Goal: Check status: Verify the current state of an ongoing process or item

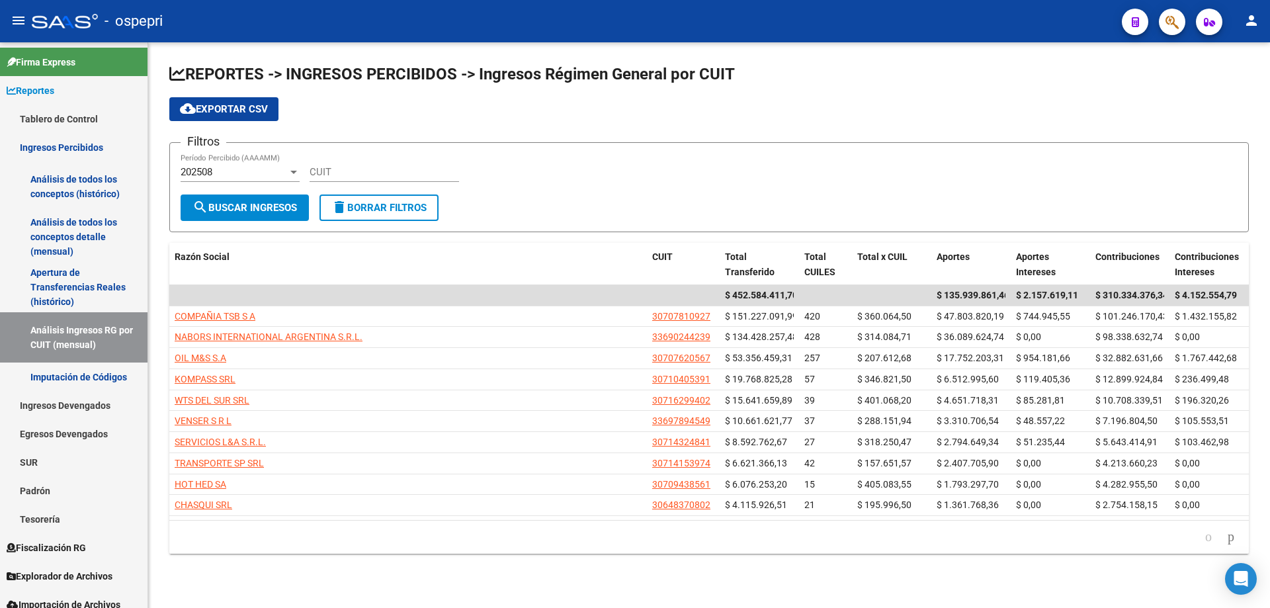
click at [442, 173] on input "CUIT" at bounding box center [383, 172] width 149 height 12
paste input "30-71613555-8"
type input "30-71613555-8"
click at [219, 208] on span "search Buscar Ingresos" at bounding box center [244, 208] width 104 height 12
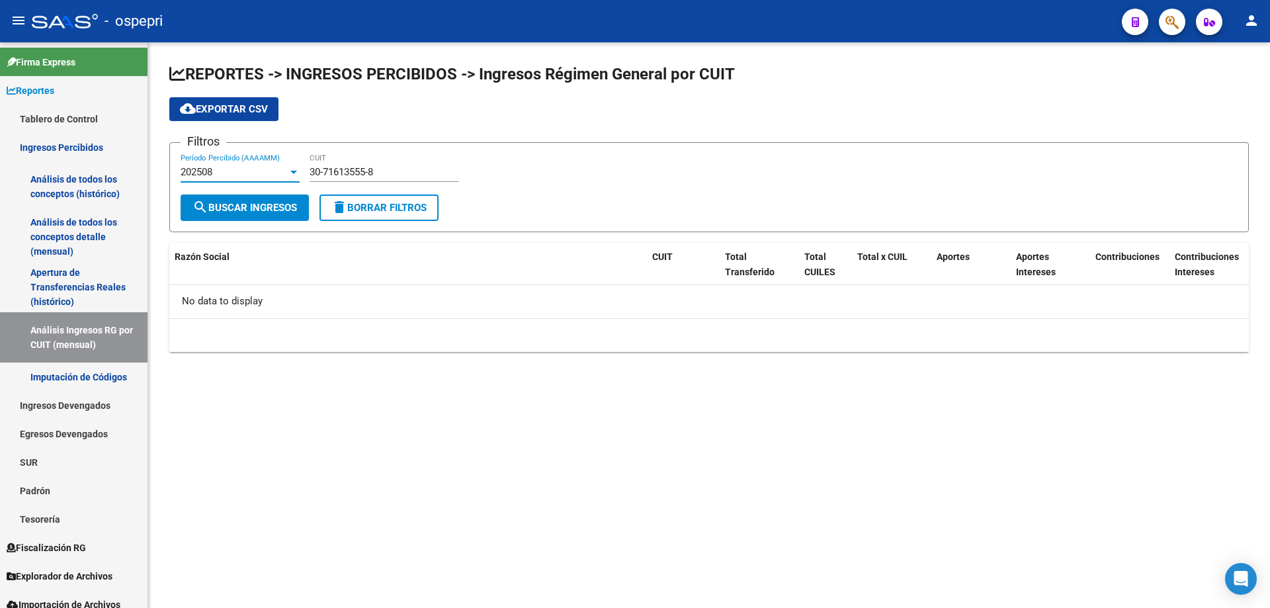
click at [224, 169] on div "202508" at bounding box center [234, 172] width 107 height 12
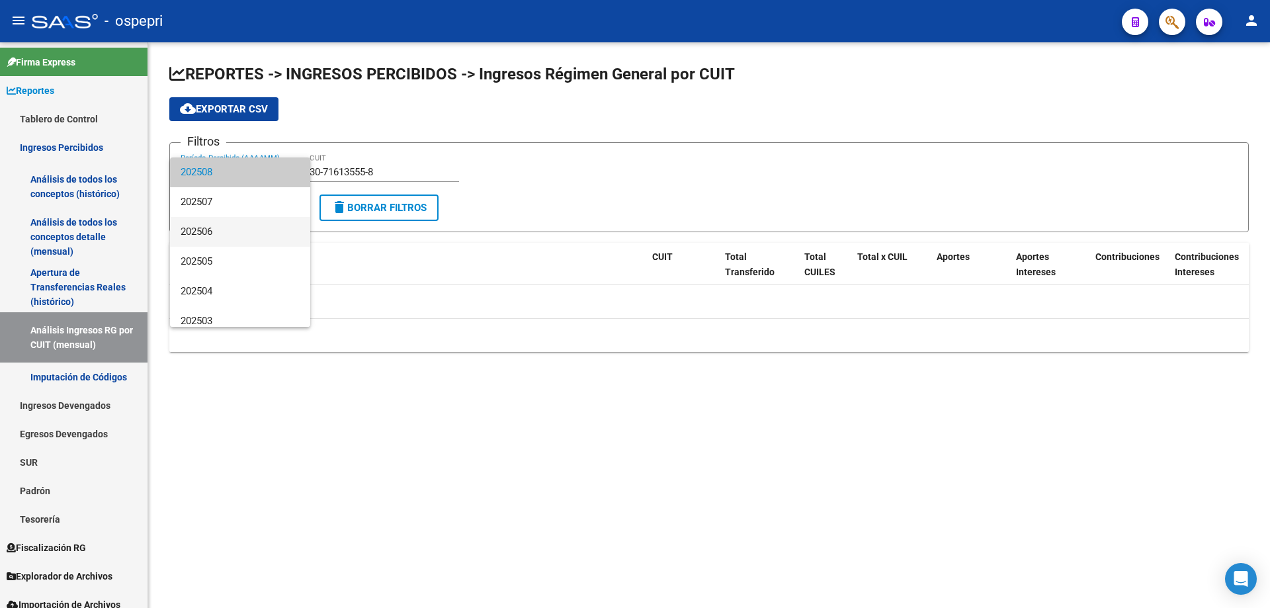
click at [214, 231] on span "202506" at bounding box center [240, 232] width 119 height 30
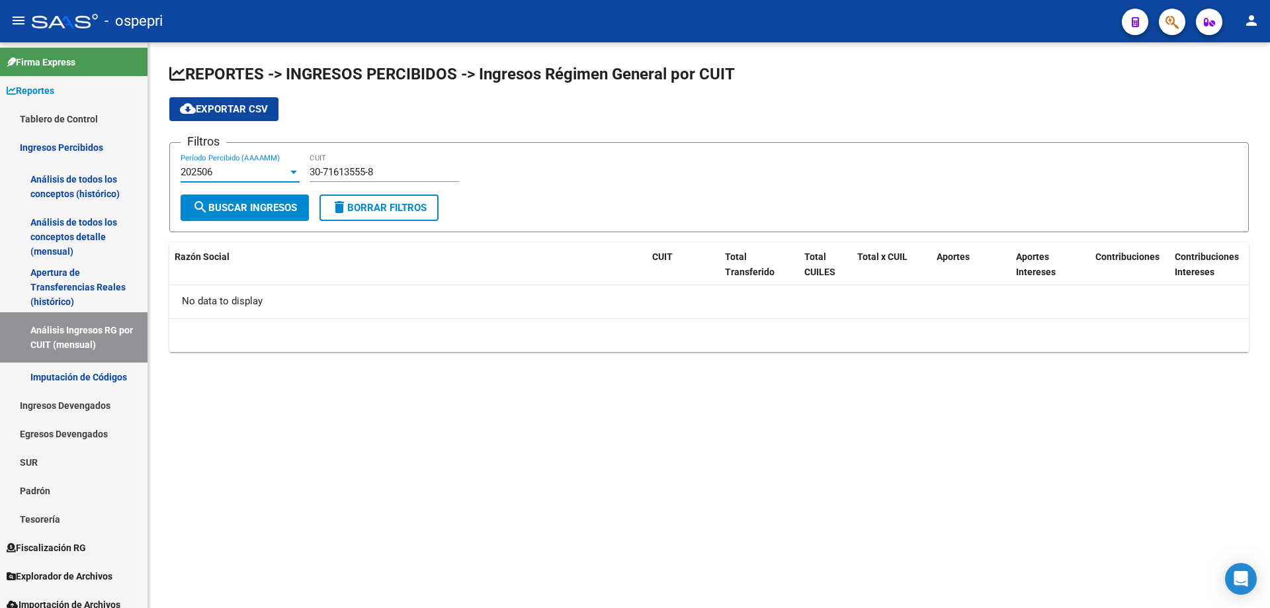
click at [260, 170] on div "202506" at bounding box center [234, 172] width 107 height 12
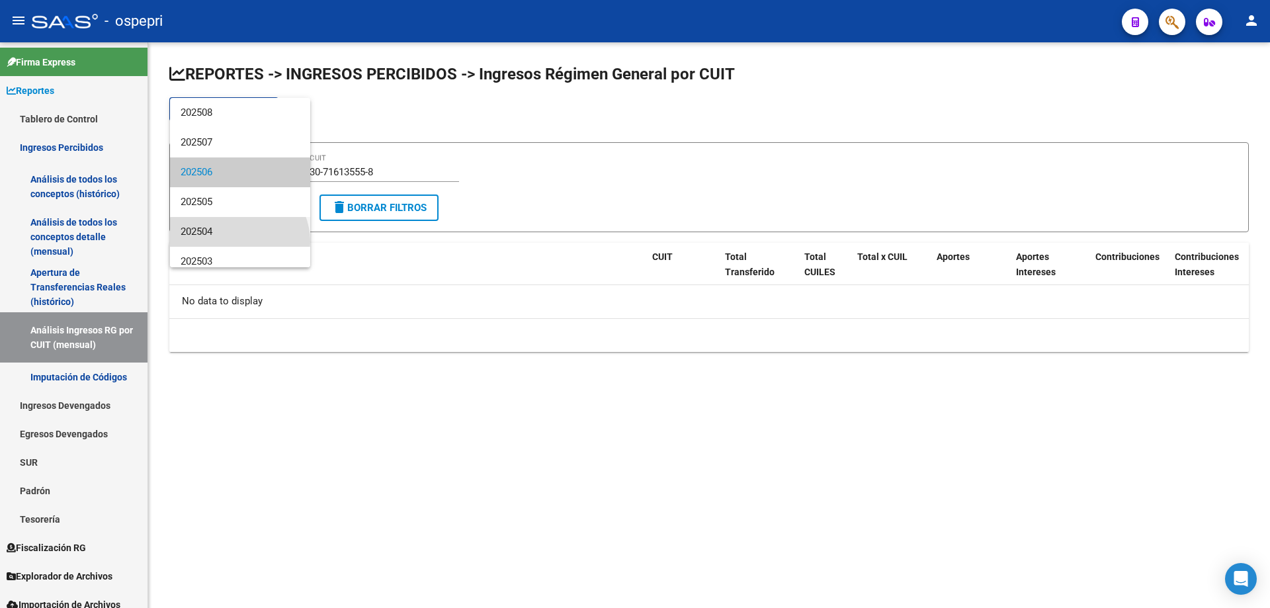
click at [238, 241] on span "202504" at bounding box center [240, 232] width 119 height 30
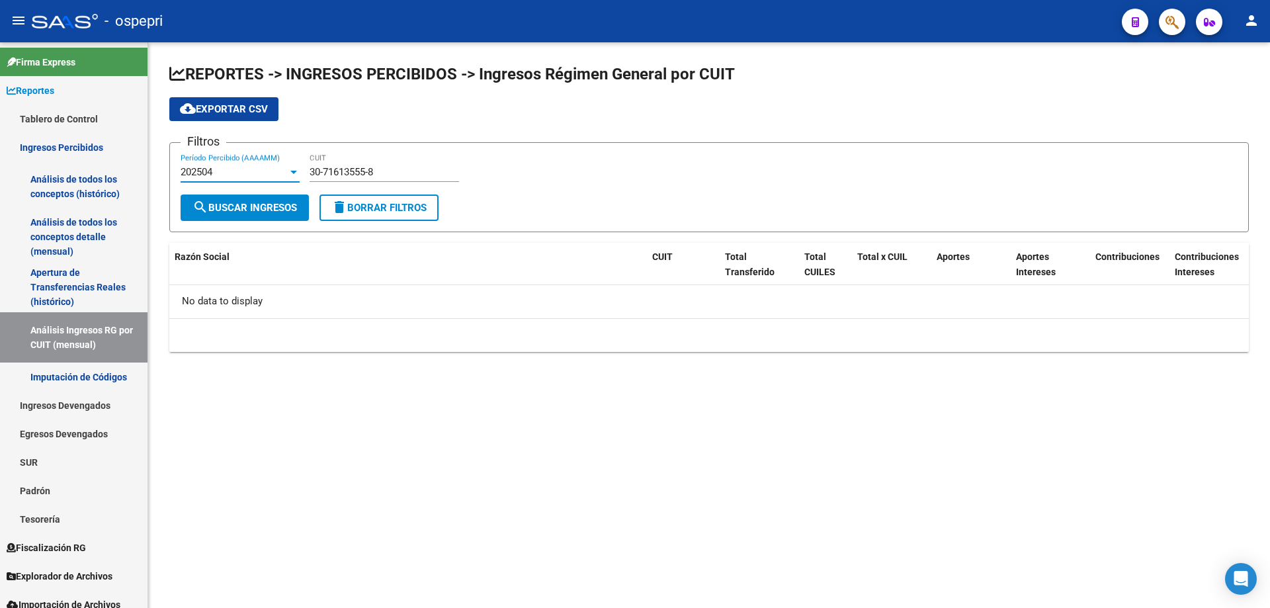
click at [257, 172] on div "202504" at bounding box center [234, 172] width 107 height 12
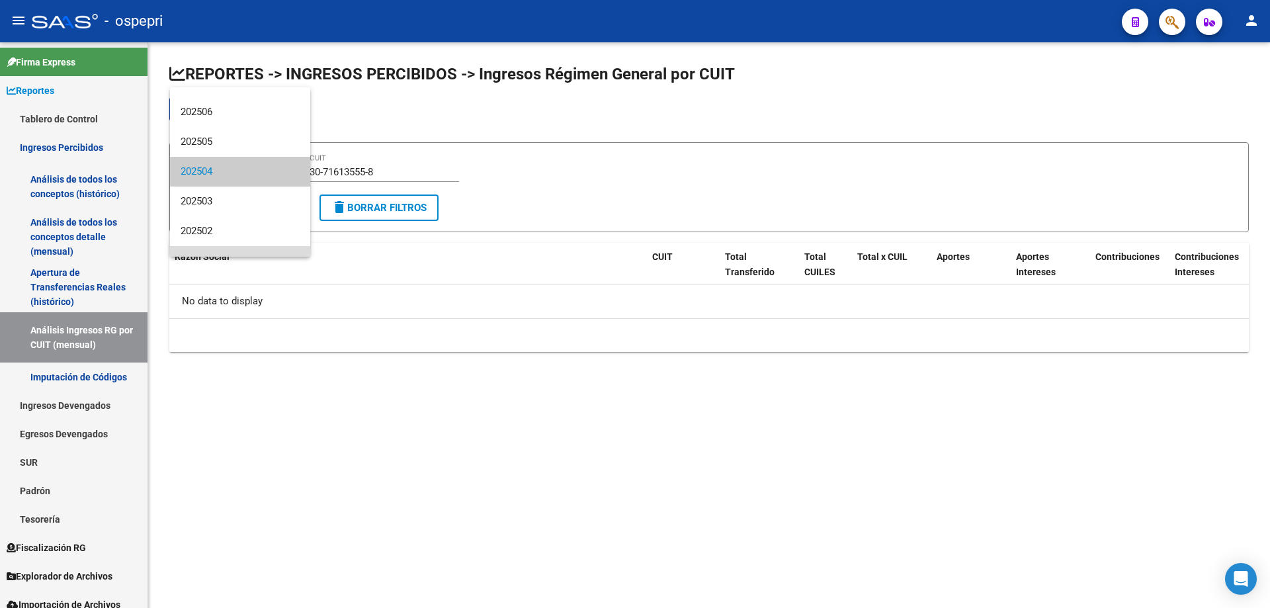
click at [247, 250] on span "202501" at bounding box center [240, 261] width 119 height 30
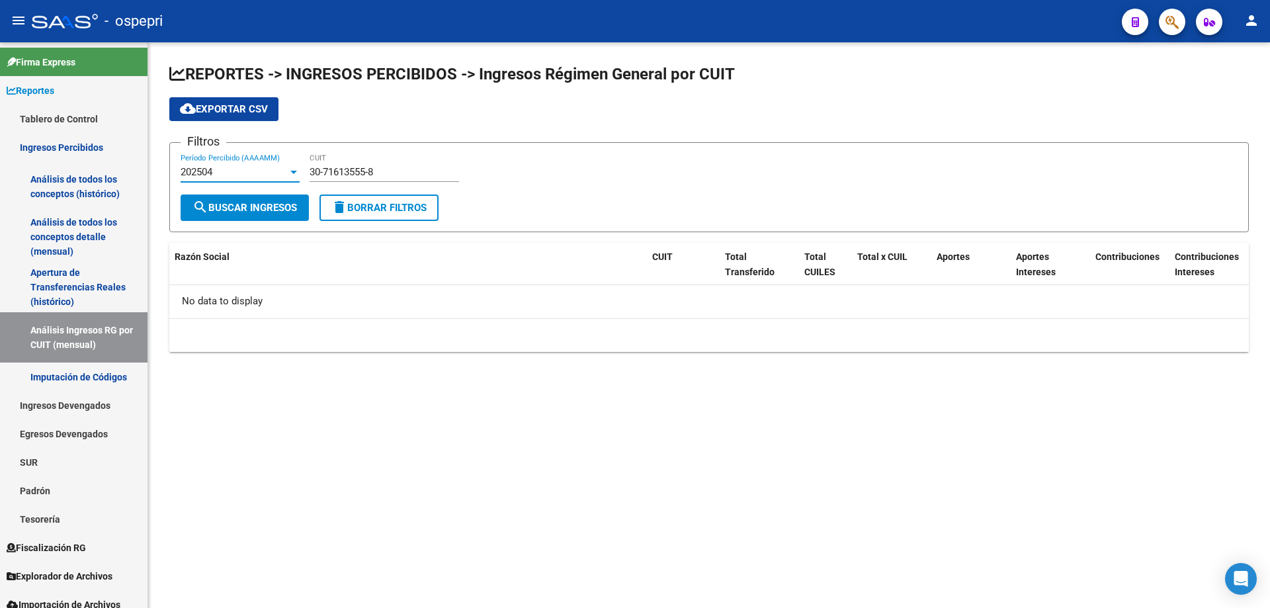
scroll to position [69, 0]
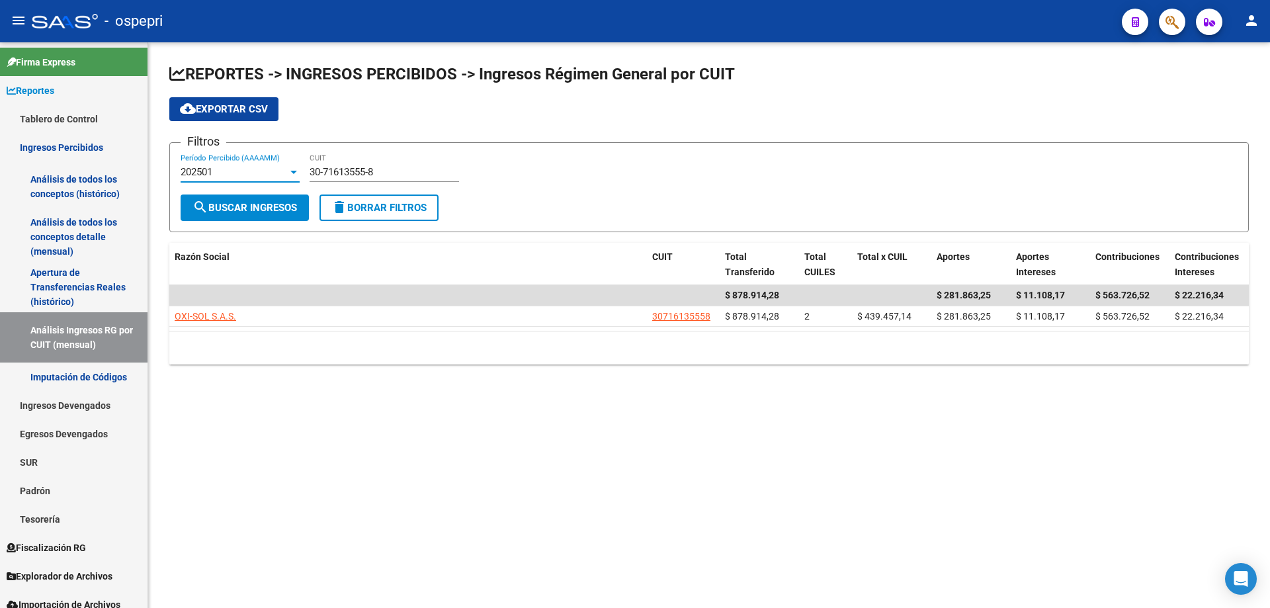
click at [259, 175] on div "202501" at bounding box center [234, 172] width 107 height 12
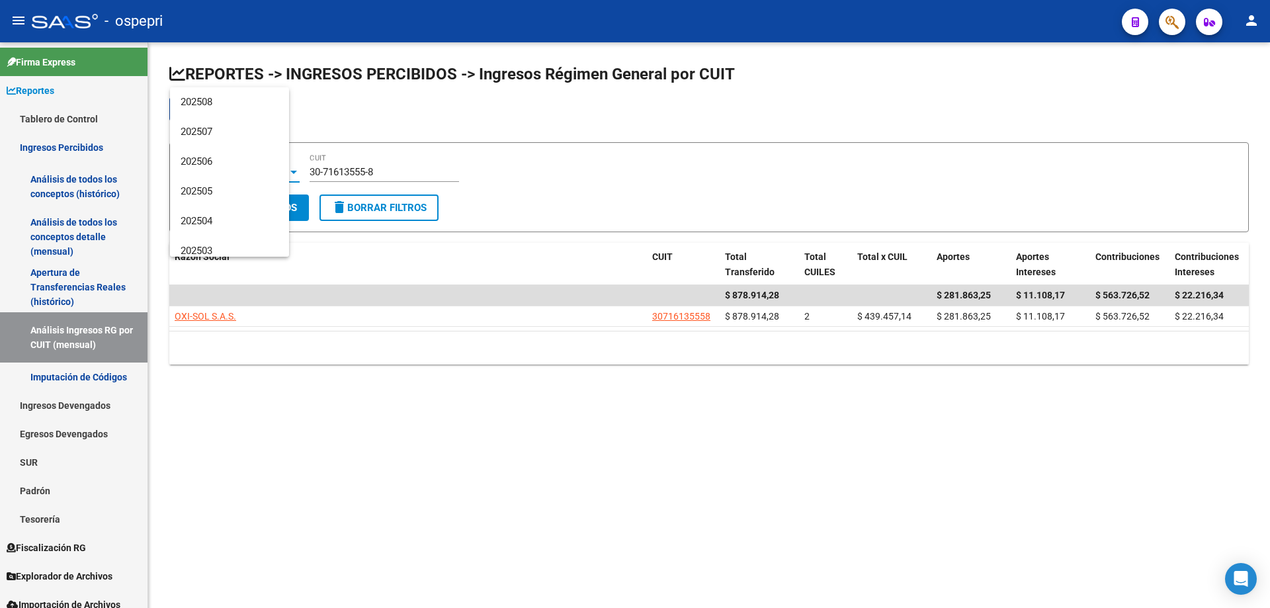
scroll to position [139, 0]
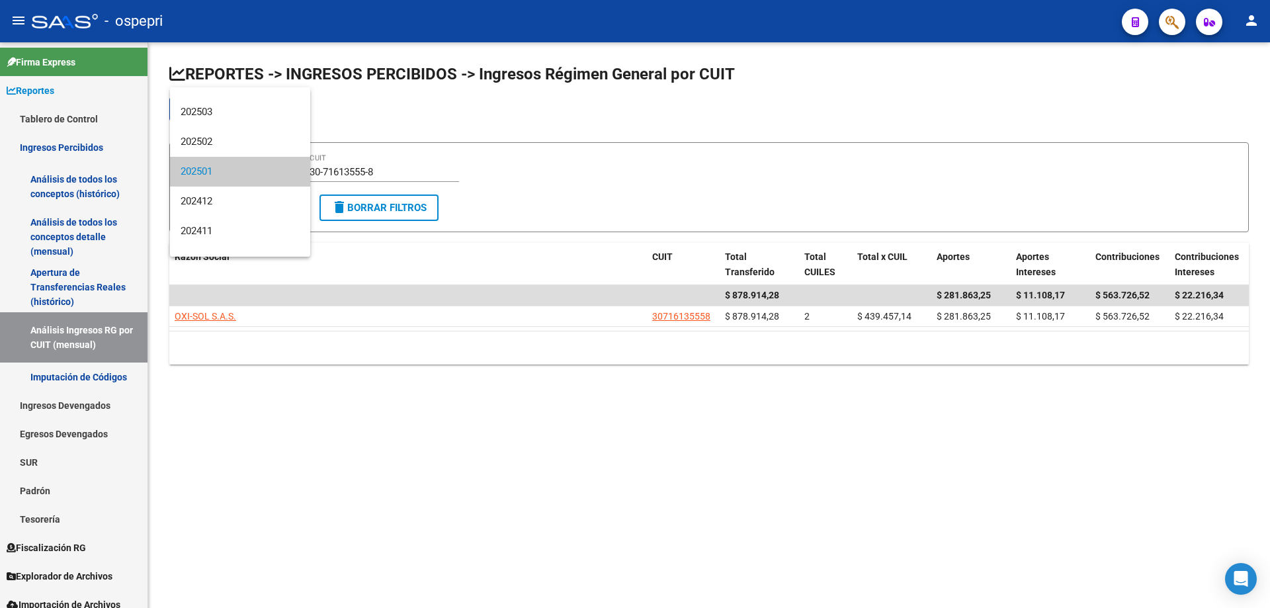
click at [200, 310] on div at bounding box center [635, 304] width 1270 height 608
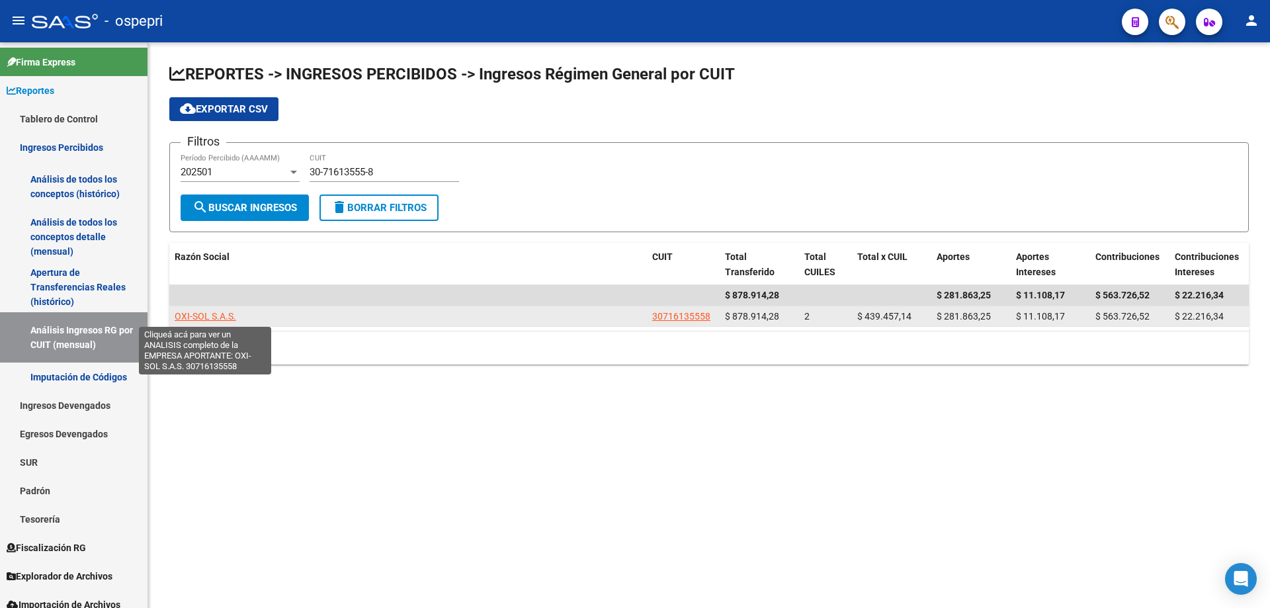
click at [200, 314] on span "OXI-SOL S.A.S." at bounding box center [206, 316] width 62 height 11
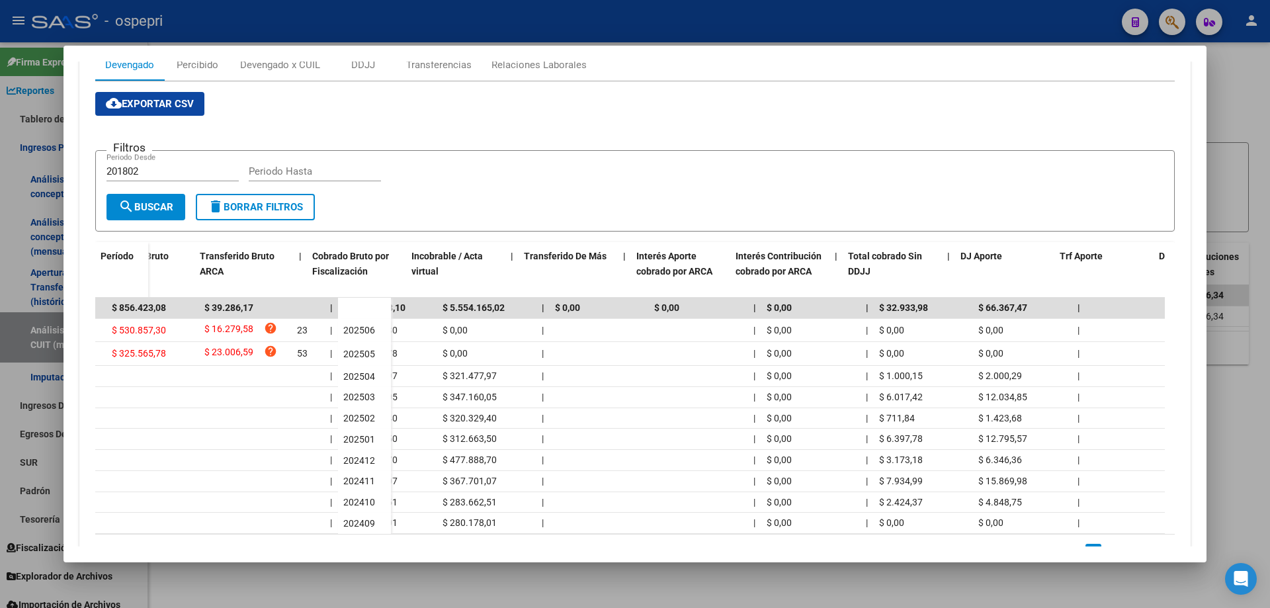
scroll to position [0, 386]
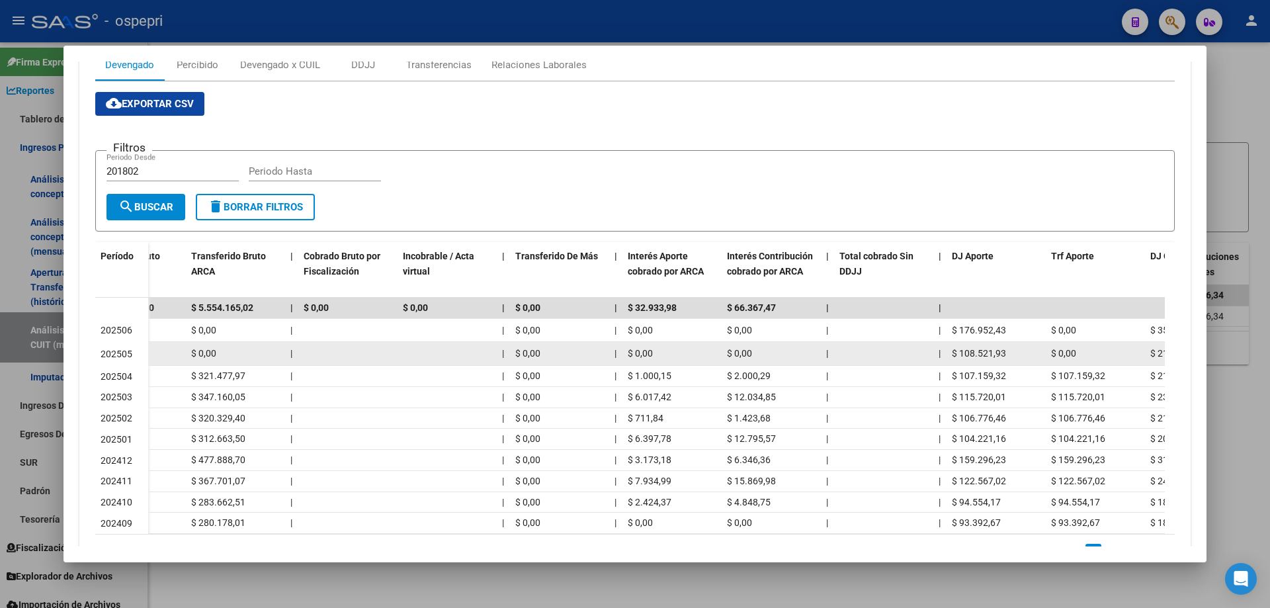
click at [959, 353] on span "$ 108.521,93" at bounding box center [979, 353] width 54 height 11
drag, startPoint x: 962, startPoint y: 353, endPoint x: 1004, endPoint y: 353, distance: 41.7
click at [1004, 353] on span "$ 108.521,93" at bounding box center [979, 353] width 54 height 11
click at [981, 346] on datatable-body-cell "$ 108.521,93" at bounding box center [995, 353] width 99 height 23
click at [960, 350] on span "$ 108.521,93" at bounding box center [979, 353] width 54 height 11
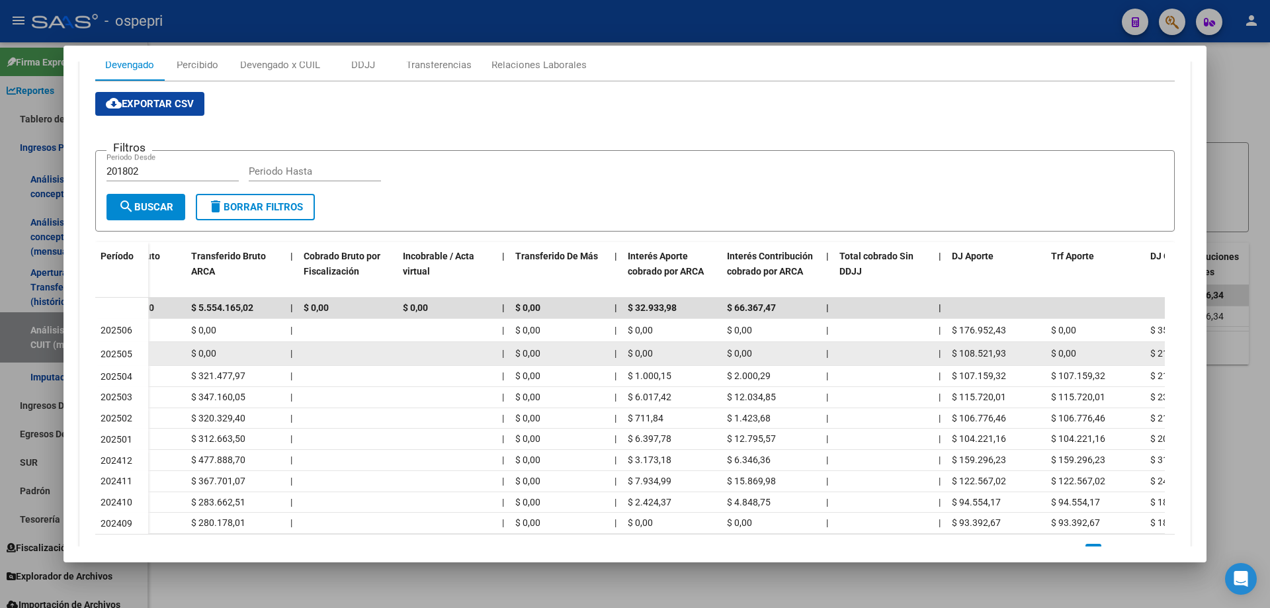
drag, startPoint x: 959, startPoint y: 353, endPoint x: 1025, endPoint y: 354, distance: 66.1
click at [1026, 354] on div "$ 108.521,93" at bounding box center [996, 353] width 89 height 15
copy span "108.521,93"
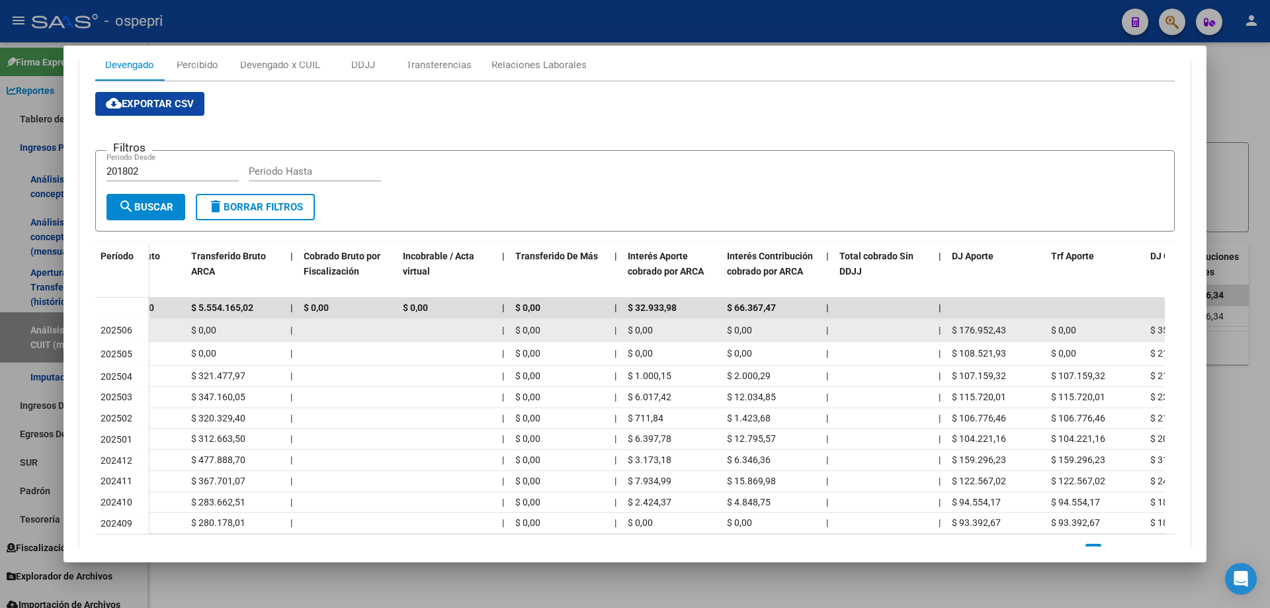
drag, startPoint x: 956, startPoint y: 329, endPoint x: 1016, endPoint y: 328, distance: 60.2
click at [1016, 328] on div "$ 176.952,43" at bounding box center [996, 330] width 89 height 15
copy span "176.952,43"
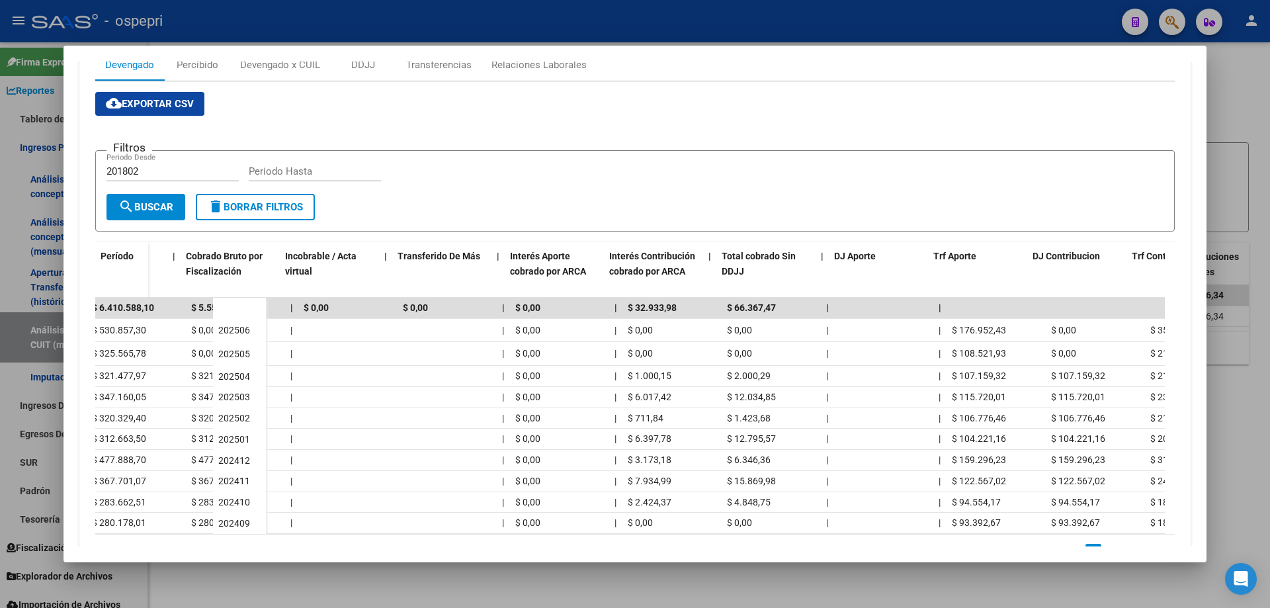
scroll to position [0, 513]
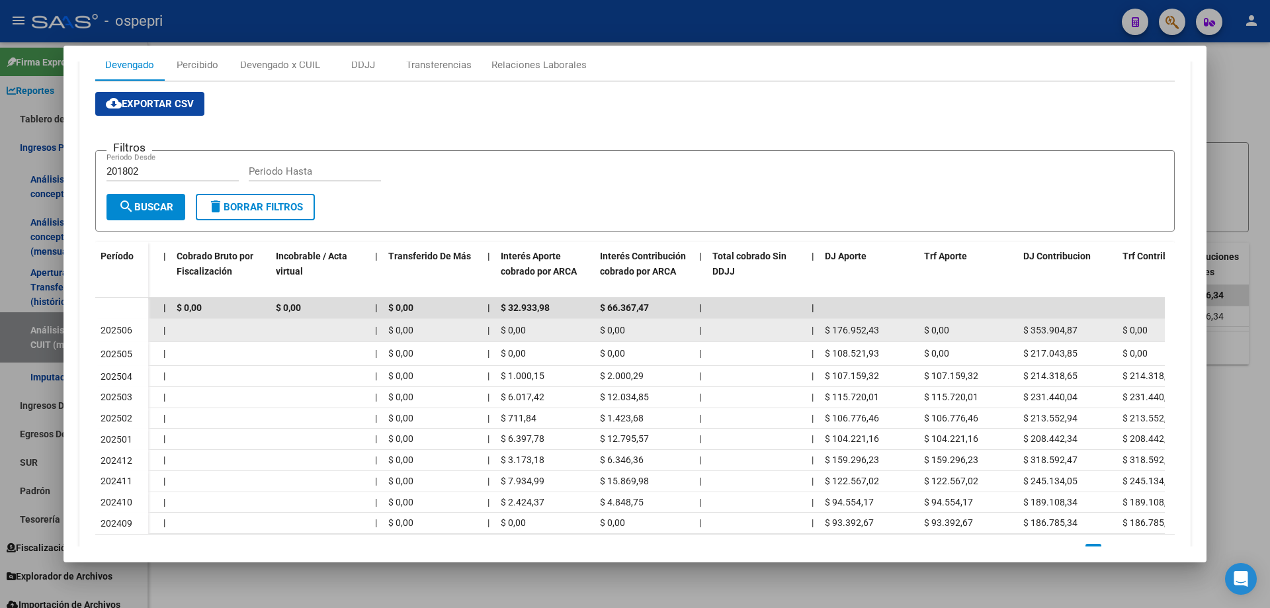
click at [1029, 330] on span "$ 353.904,87" at bounding box center [1050, 330] width 54 height 11
drag, startPoint x: 1079, startPoint y: 329, endPoint x: 1032, endPoint y: 333, distance: 47.1
click at [1032, 333] on div "$ 353.904,87" at bounding box center [1067, 330] width 89 height 15
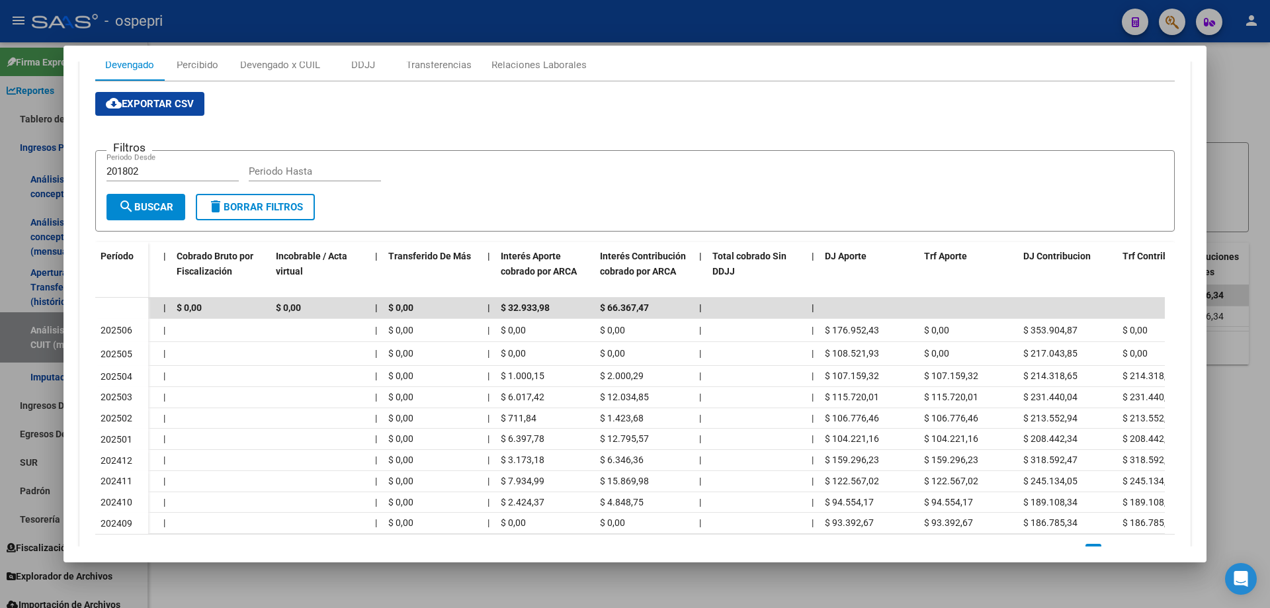
copy span "353.904,87"
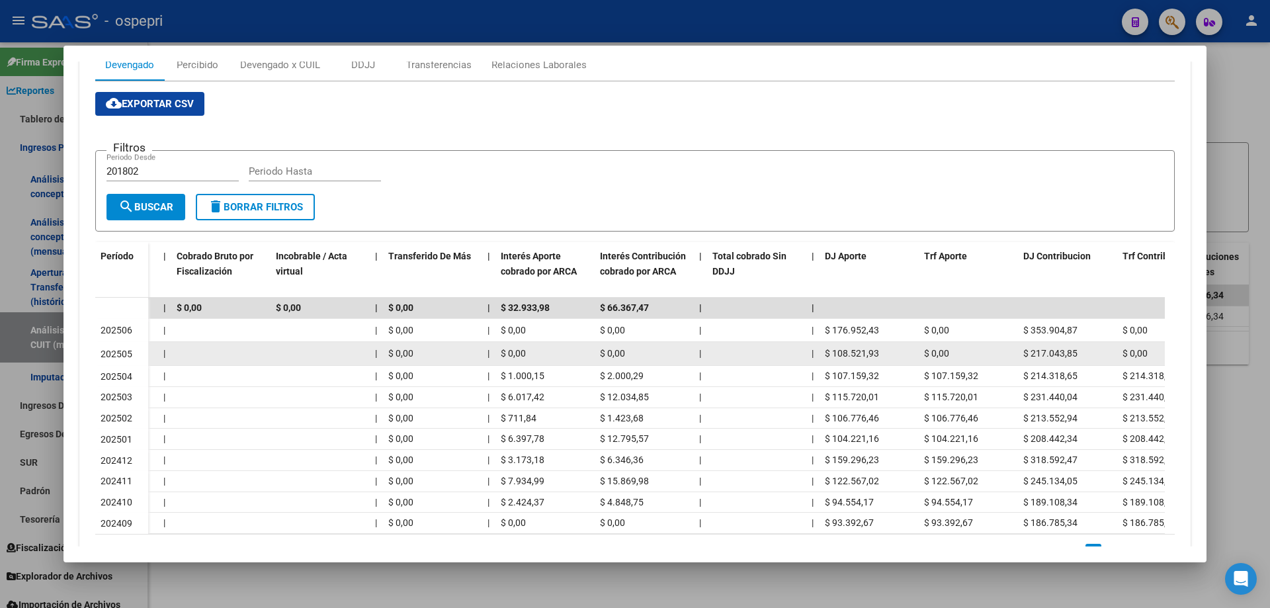
drag, startPoint x: 1082, startPoint y: 355, endPoint x: 1060, endPoint y: 354, distance: 21.8
click at [1032, 355] on div "$ 217.043,85" at bounding box center [1067, 353] width 89 height 15
copy span "217.043,85"
